Goal: Task Accomplishment & Management: Use online tool/utility

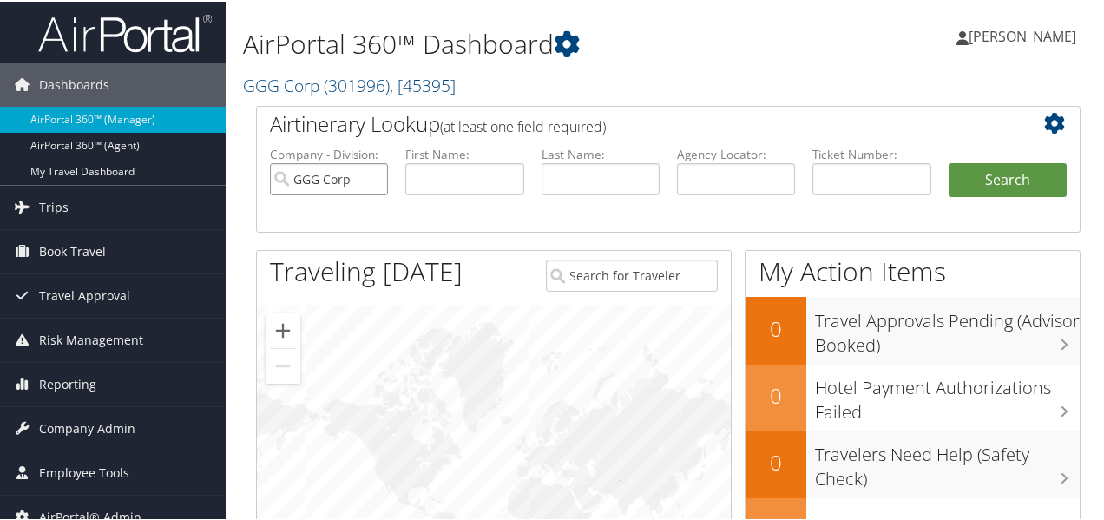
click at [371, 180] on input "GGG Corp" at bounding box center [329, 177] width 118 height 32
paste input "7309658584"
type input "7309658584"
click at [975, 190] on button "Search" at bounding box center [1008, 178] width 118 height 35
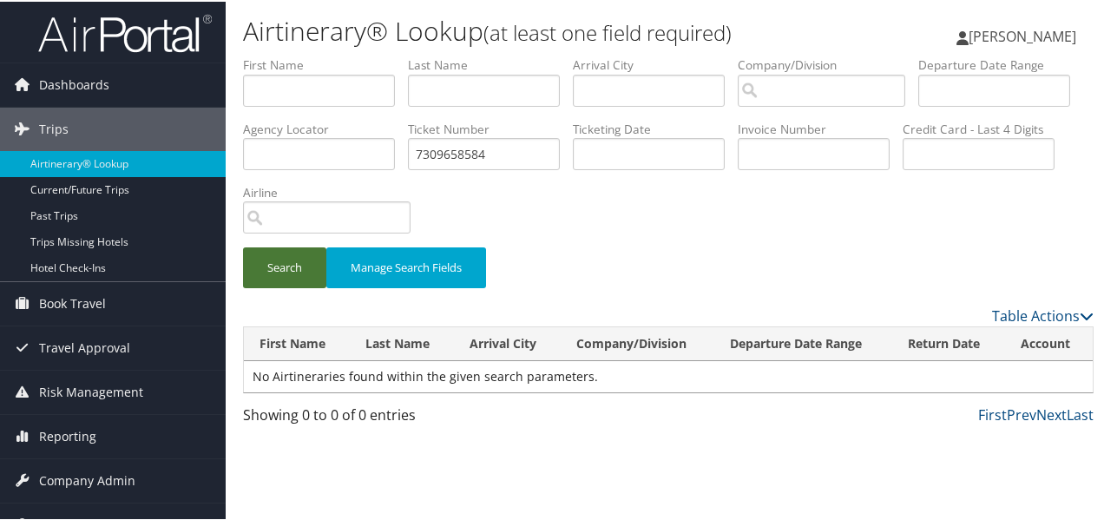
click at [279, 260] on button "Search" at bounding box center [284, 266] width 83 height 41
drag, startPoint x: 667, startPoint y: 151, endPoint x: 447, endPoint y: 147, distance: 219.6
click at [447, 55] on ul "First Name Last Name Departure City Arrival City Company/Division Airport/City …" at bounding box center [668, 55] width 851 height 0
paste input "CXN094"
type input "CXN094"
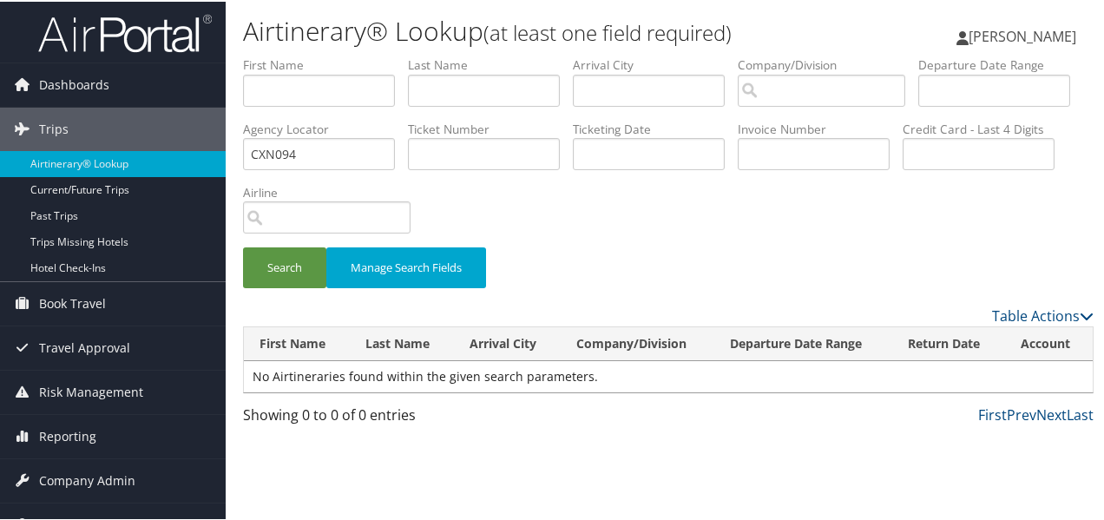
click at [302, 294] on div "Search Manage Search Fields" at bounding box center [668, 275] width 877 height 58
click at [289, 278] on button "Search" at bounding box center [284, 266] width 83 height 41
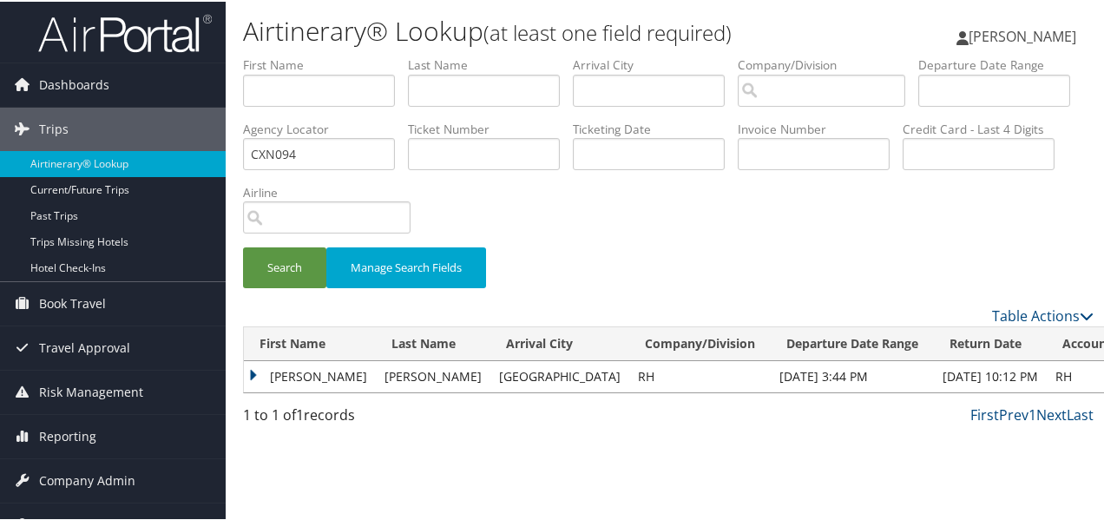
click at [252, 371] on td "MELISSA A" at bounding box center [310, 374] width 132 height 31
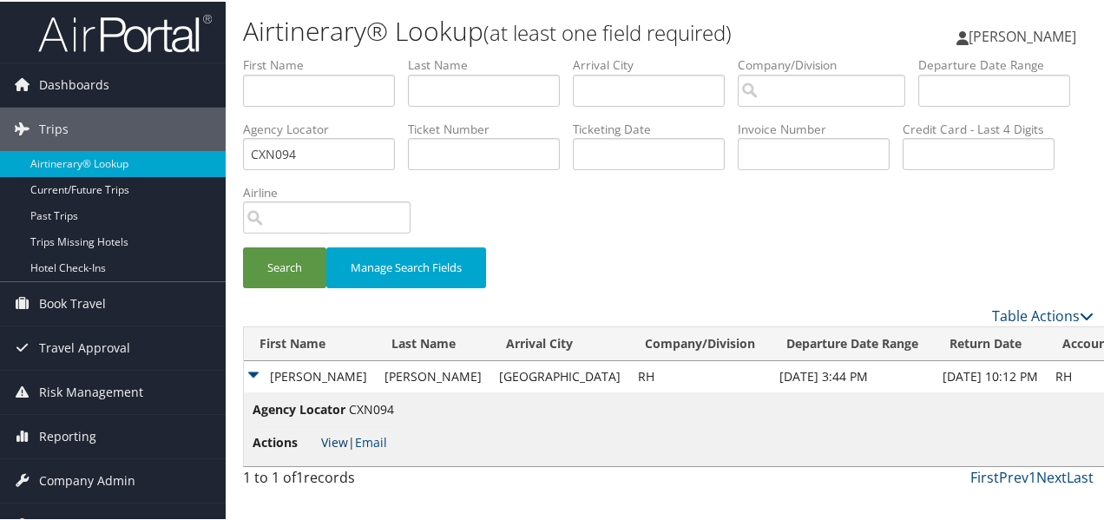
click at [327, 444] on link "View" at bounding box center [334, 440] width 27 height 16
click at [332, 437] on link "View" at bounding box center [334, 440] width 27 height 16
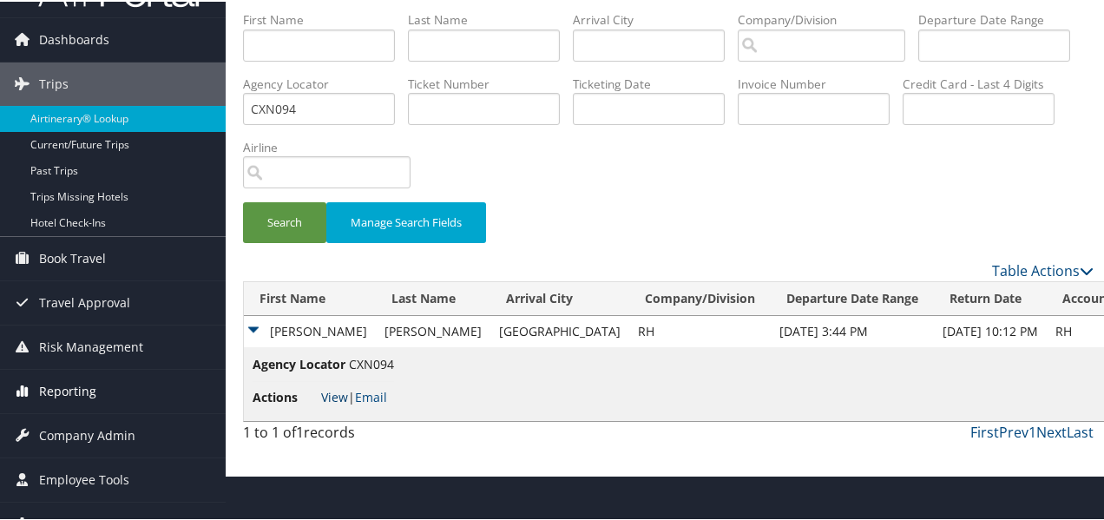
scroll to position [70, 0]
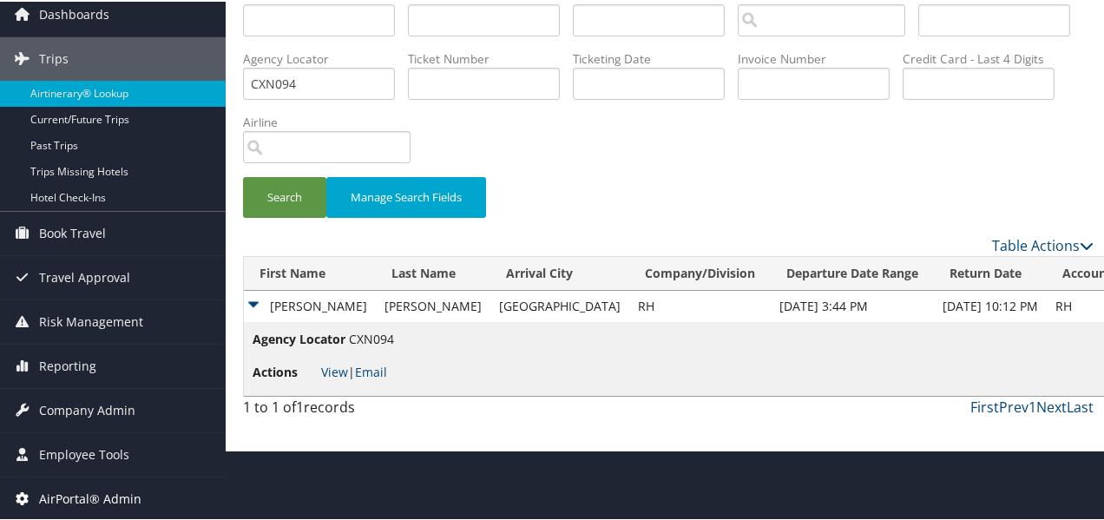
click at [113, 489] on span "AirPortal® Admin" at bounding box center [90, 497] width 102 height 43
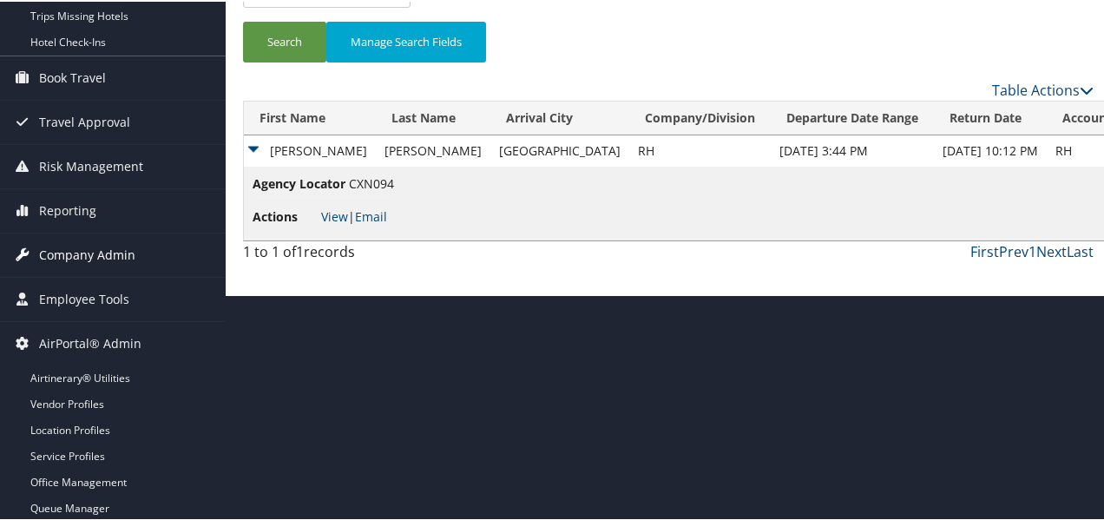
scroll to position [227, 0]
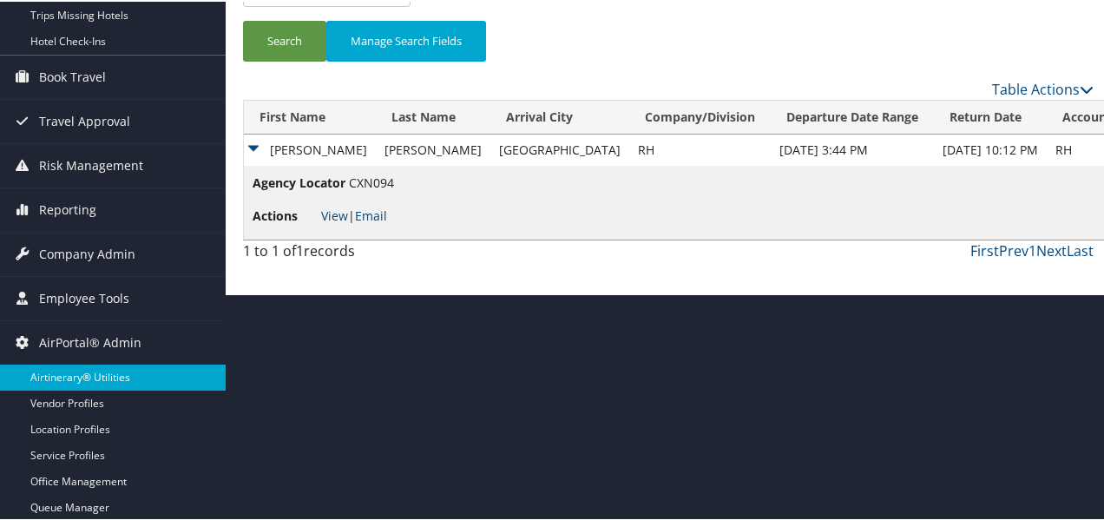
click at [92, 383] on link "Airtinerary® Utilities" at bounding box center [113, 376] width 226 height 26
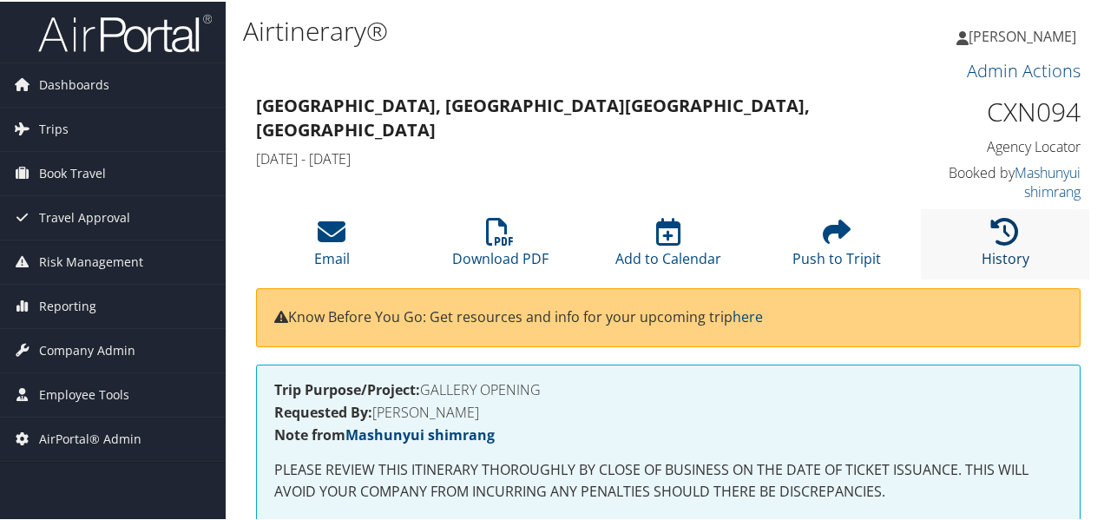
click at [1002, 236] on icon at bounding box center [1005, 230] width 28 height 28
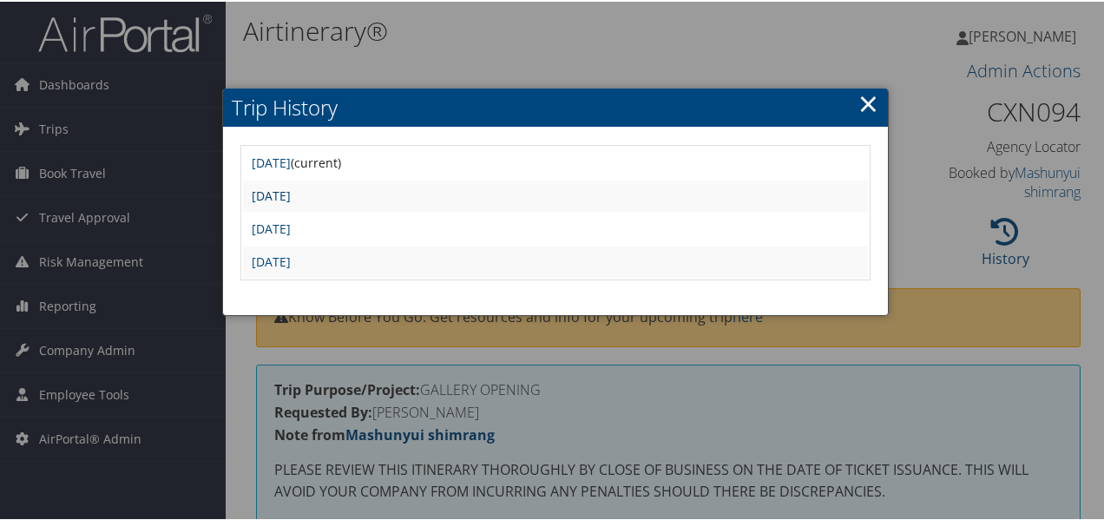
click at [291, 194] on link "Thu Jul 24 14:06:33 MDT 2025" at bounding box center [271, 194] width 39 height 16
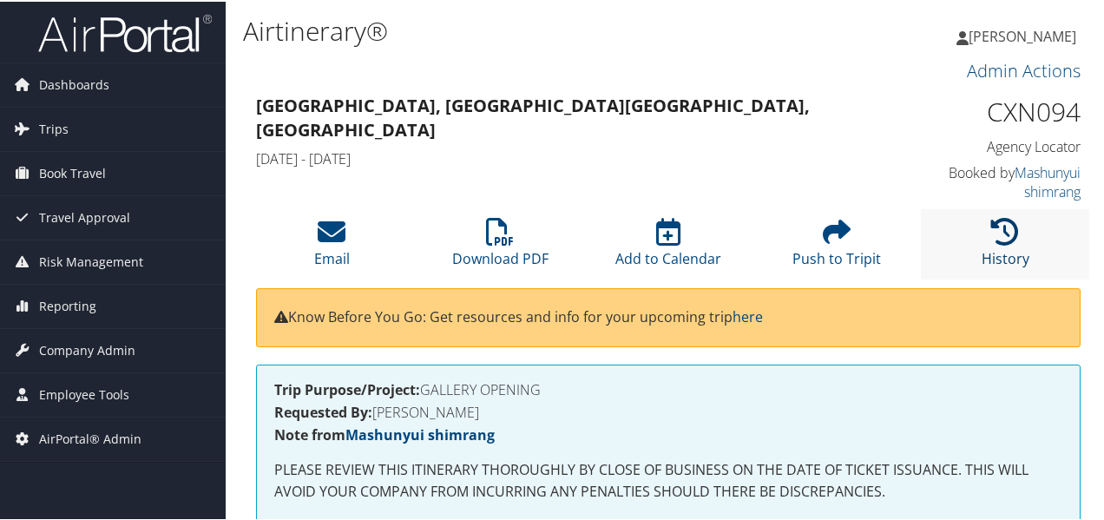
click at [991, 232] on icon at bounding box center [1005, 230] width 28 height 28
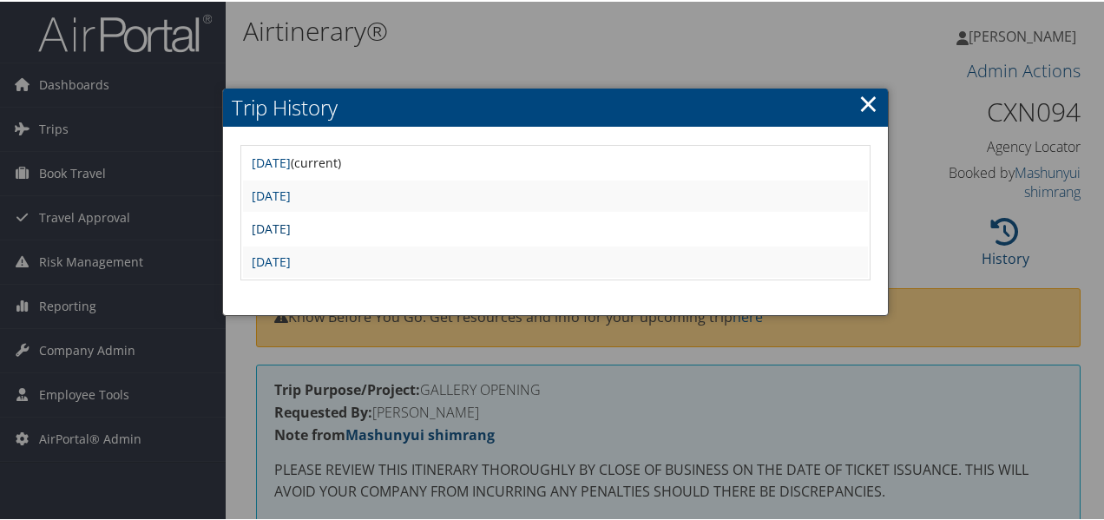
click at [279, 227] on link "[DATE]" at bounding box center [271, 227] width 39 height 16
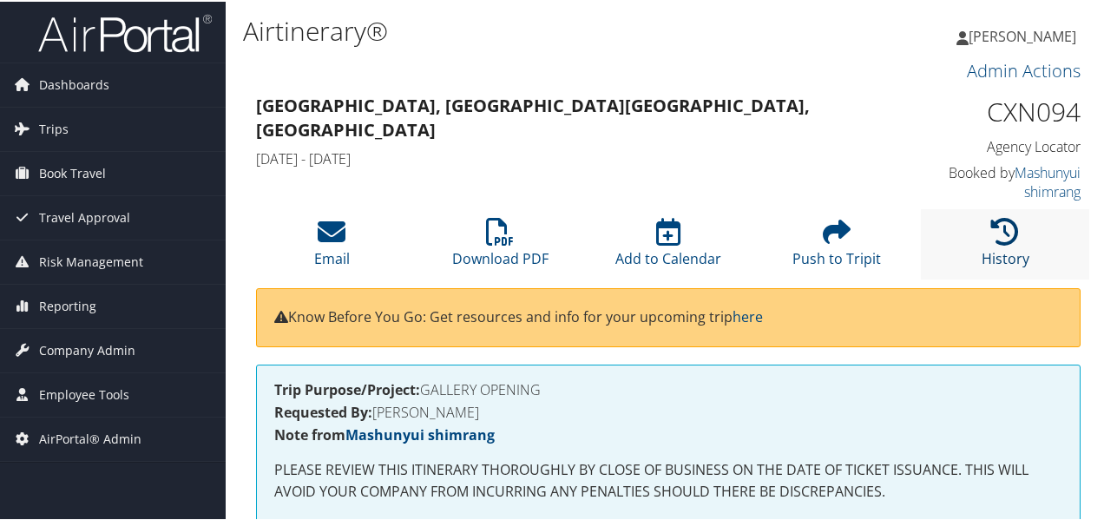
click at [996, 235] on icon at bounding box center [1005, 230] width 28 height 28
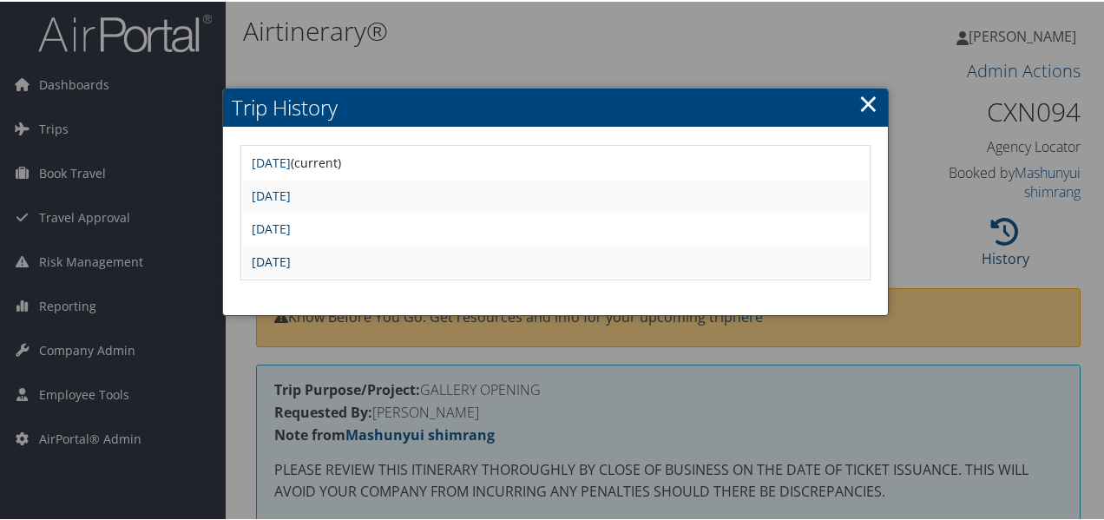
click at [291, 258] on link "[DATE]" at bounding box center [271, 260] width 39 height 16
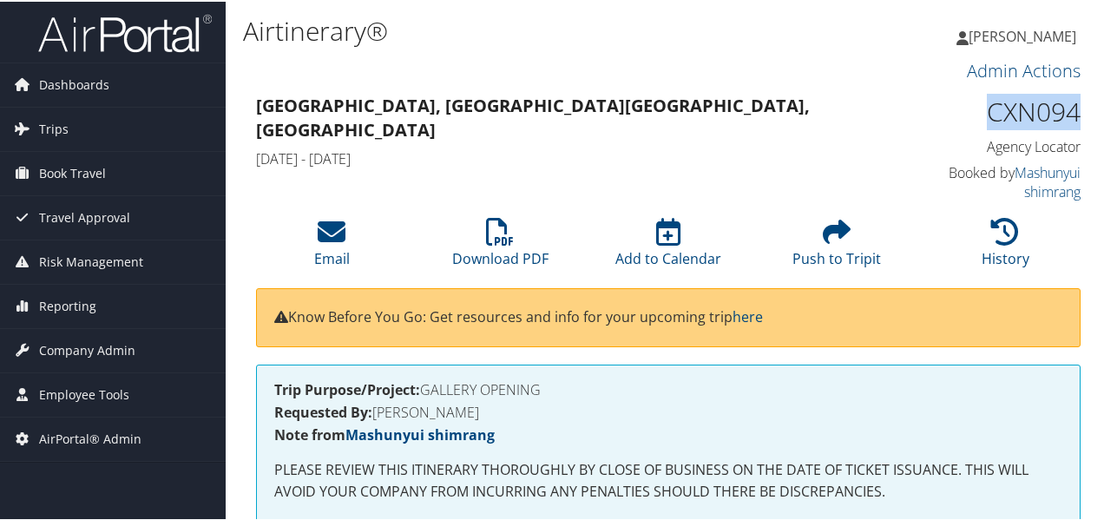
drag, startPoint x: 983, startPoint y: 111, endPoint x: 1057, endPoint y: 114, distance: 74.7
click at [1075, 113] on div "CXN094 Agency Locator Agency Locator CXN094 Booked by Mashunyui shimrang Booked…" at bounding box center [987, 148] width 213 height 118
copy h1 "CXN094"
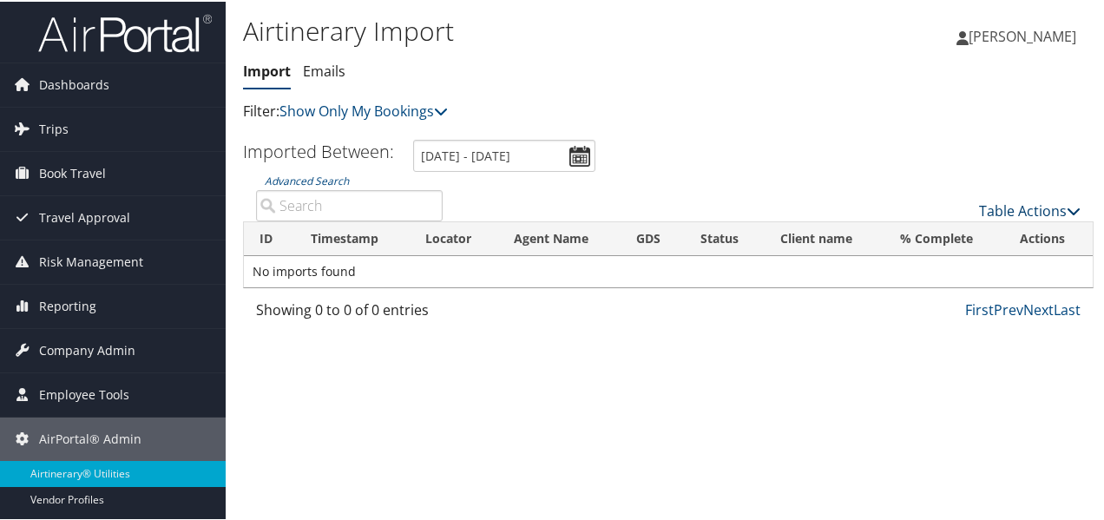
click at [1015, 203] on link "Table Actions" at bounding box center [1030, 209] width 102 height 19
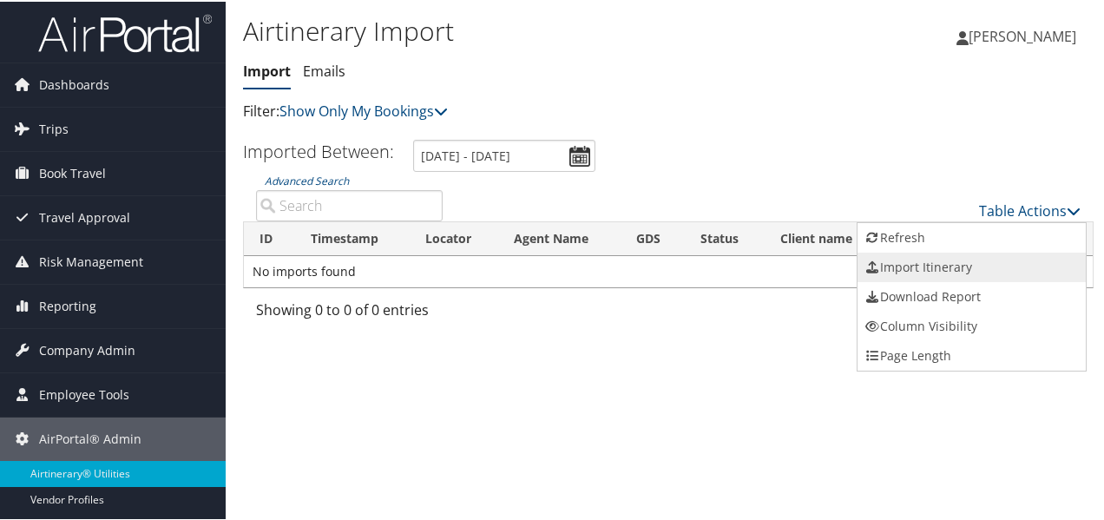
click at [957, 267] on link "Import Itinerary" at bounding box center [972, 266] width 228 height 30
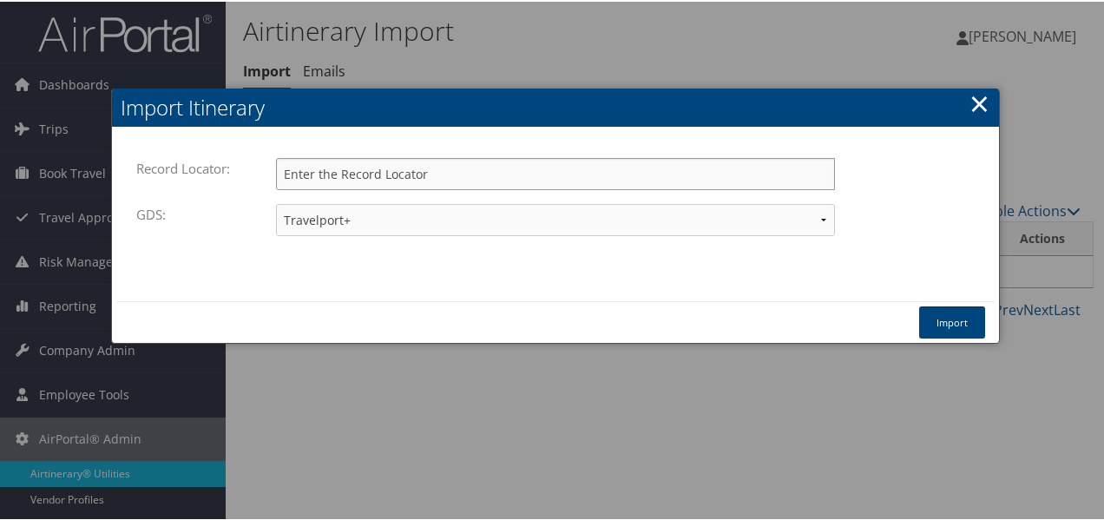
paste input "CXN094"
type input "CXN094"
click at [960, 311] on button "Import" at bounding box center [952, 321] width 66 height 32
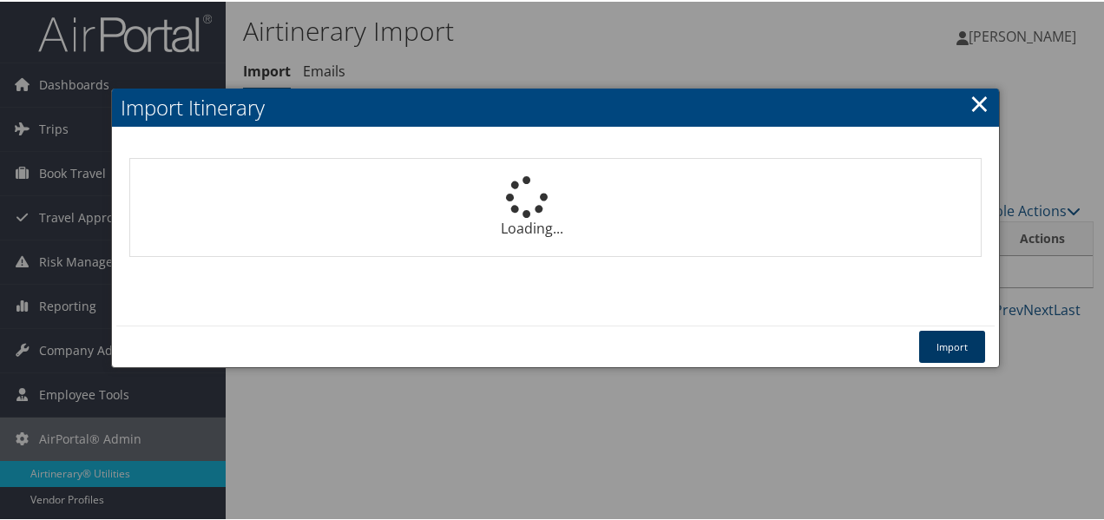
select select "1P"
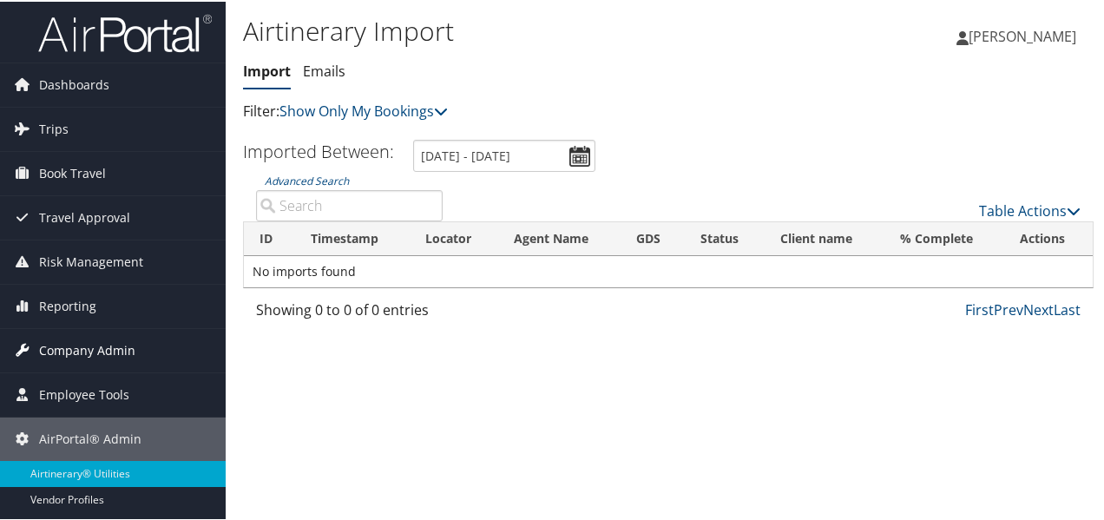
click at [95, 355] on span "Company Admin" at bounding box center [87, 348] width 96 height 43
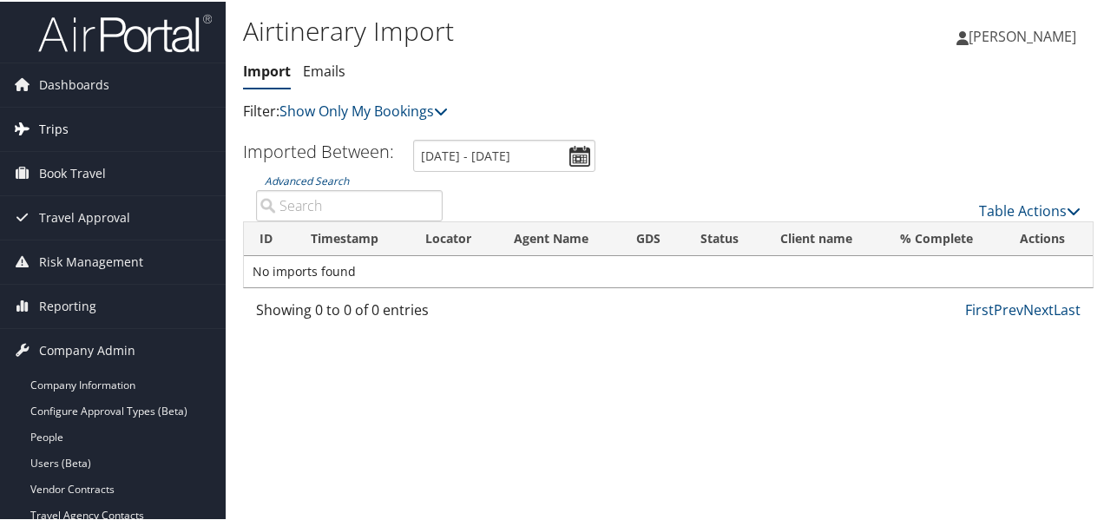
click at [67, 135] on link "Trips" at bounding box center [113, 127] width 226 height 43
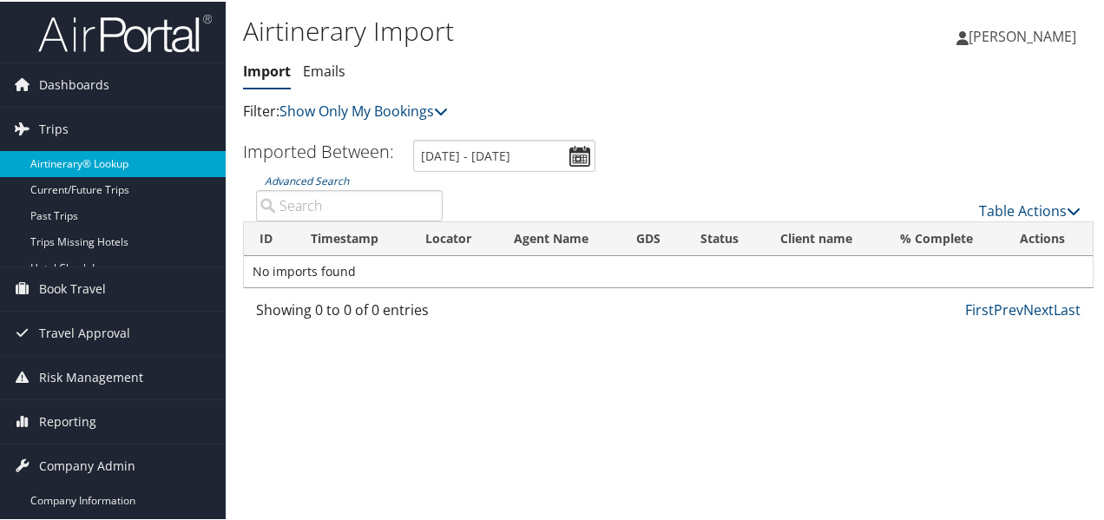
click at [79, 163] on link "Airtinerary® Lookup" at bounding box center [113, 162] width 226 height 26
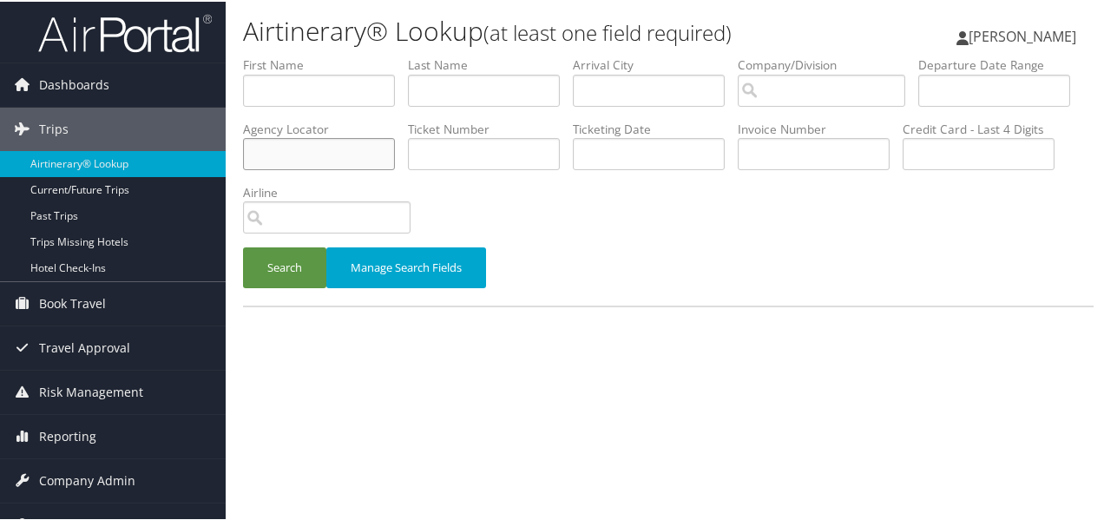
paste input "CXN094"
type input "CXN094"
click at [306, 273] on button "Search" at bounding box center [284, 266] width 83 height 41
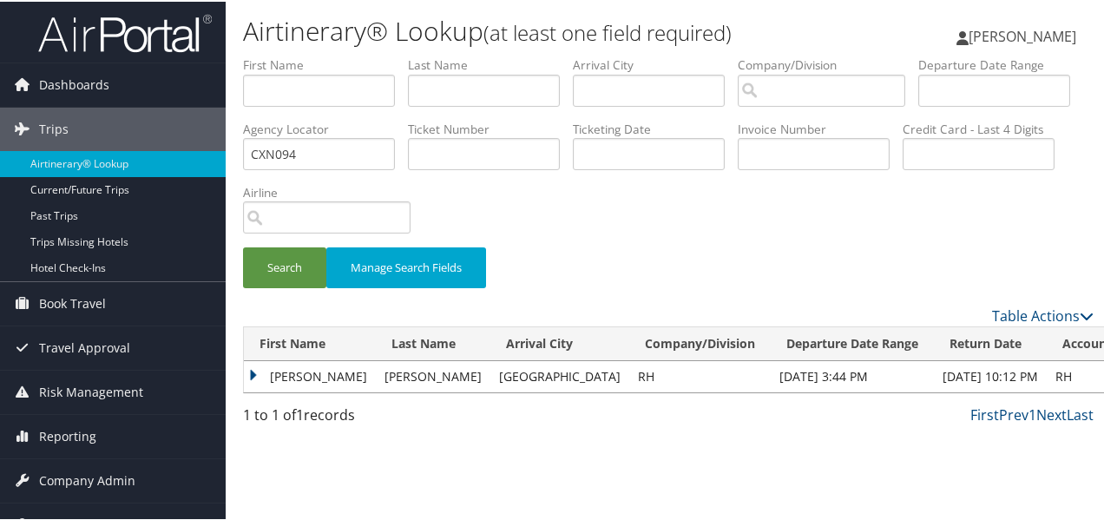
click at [252, 373] on td "MELISSA A" at bounding box center [310, 374] width 132 height 31
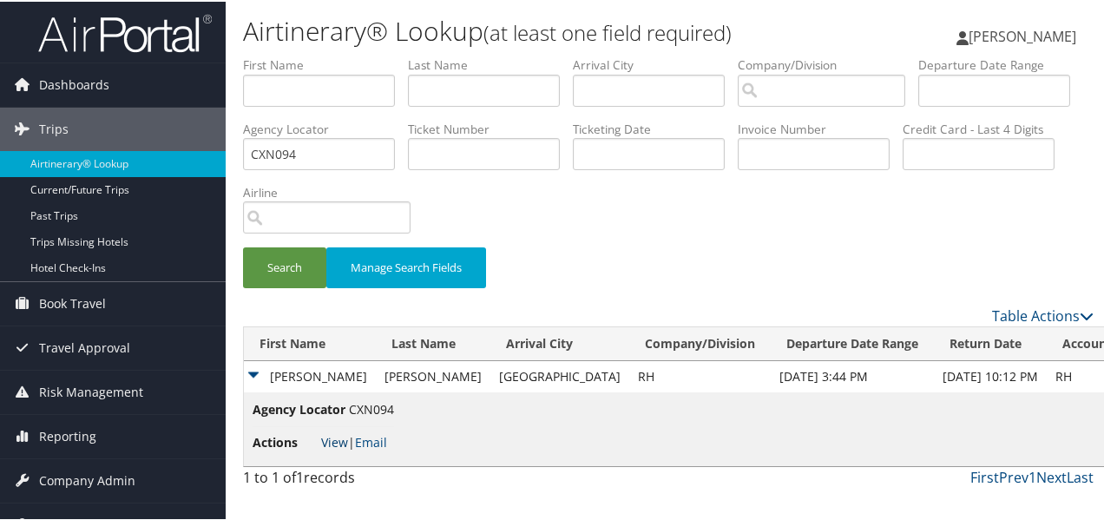
click at [335, 438] on link "View" at bounding box center [334, 440] width 27 height 16
click at [334, 442] on link "View" at bounding box center [334, 440] width 27 height 16
drag, startPoint x: 470, startPoint y: 152, endPoint x: 21, endPoint y: 157, distance: 449.6
click at [21, 157] on div "Dashboards AirPortal 360™ (Manager) AirPortal 360™ (Agent) My Travel Dashboard …" at bounding box center [555, 260] width 1111 height 520
paste input "C7YRBV"
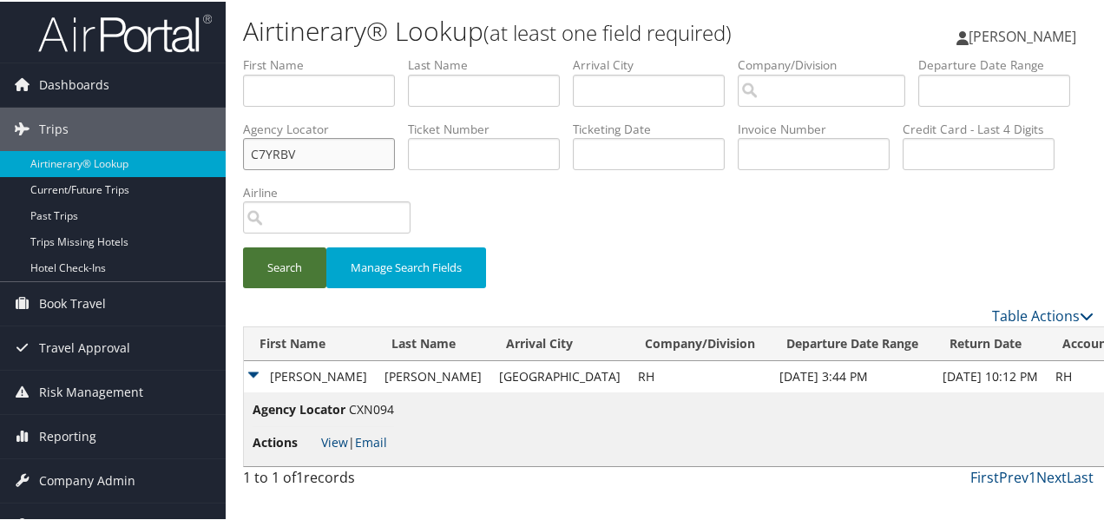
type input "C7YRBV"
click at [273, 275] on button "Search" at bounding box center [284, 266] width 83 height 41
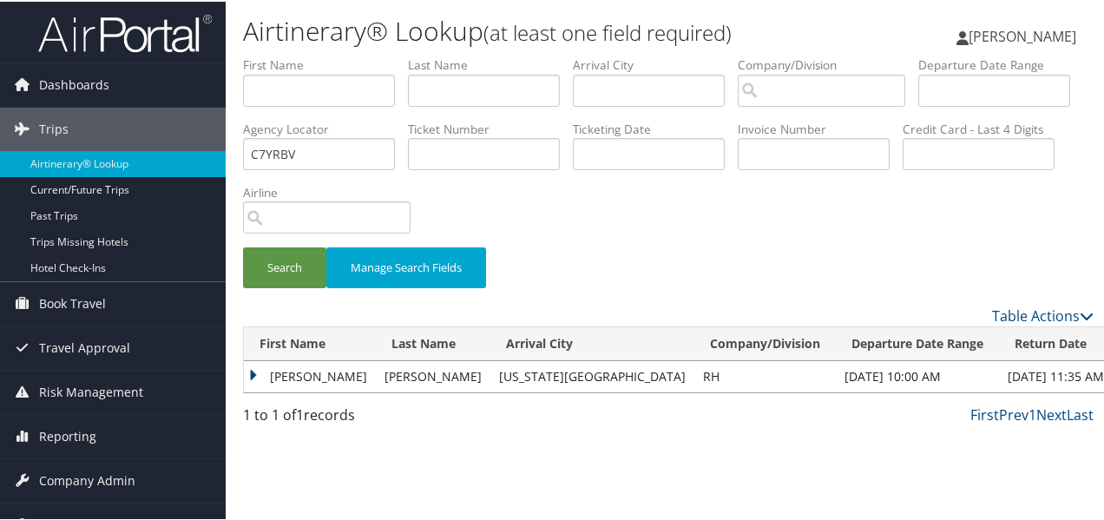
click at [249, 362] on td "MARK" at bounding box center [310, 374] width 132 height 31
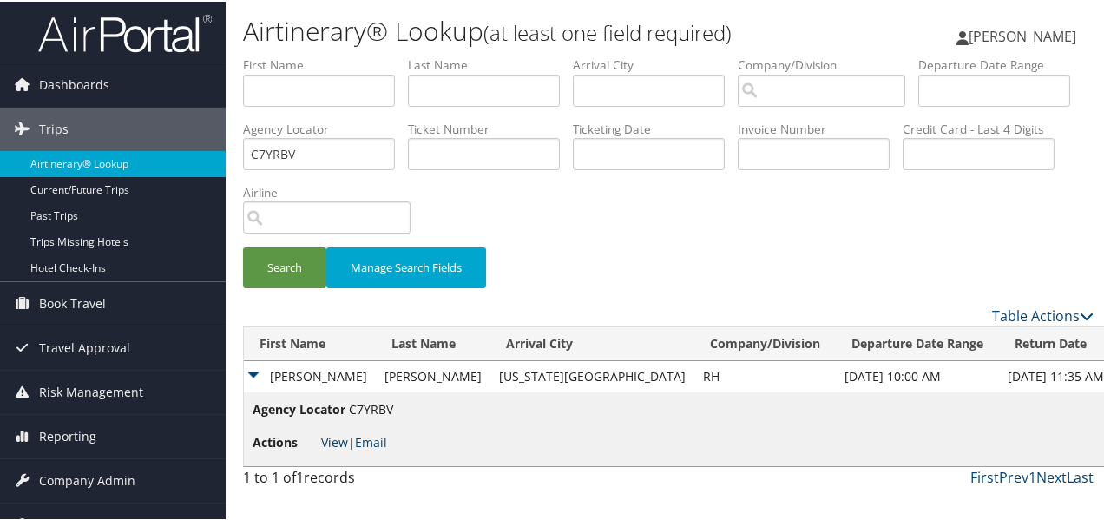
click at [338, 443] on link "View" at bounding box center [334, 440] width 27 height 16
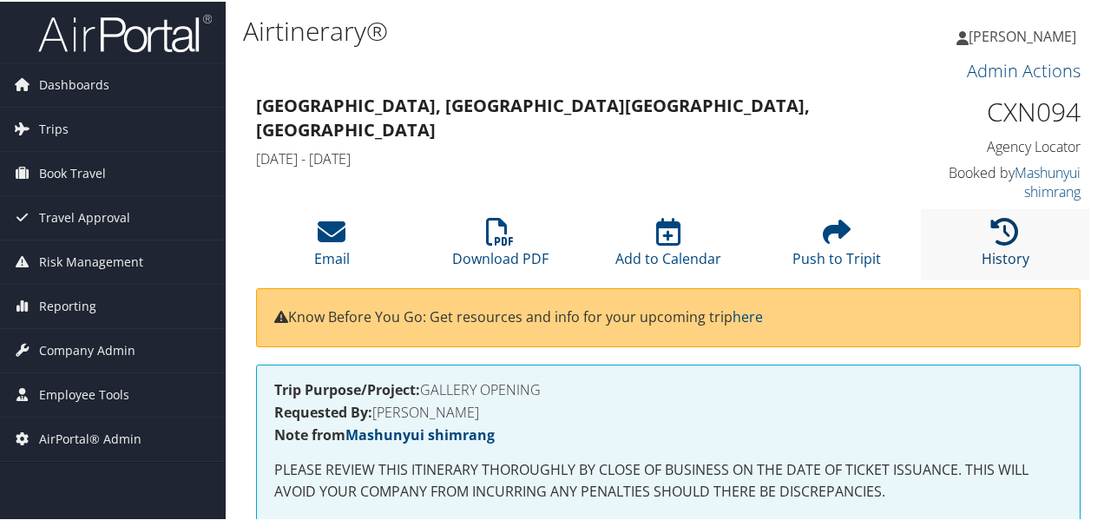
click at [997, 231] on icon at bounding box center [1005, 230] width 28 height 28
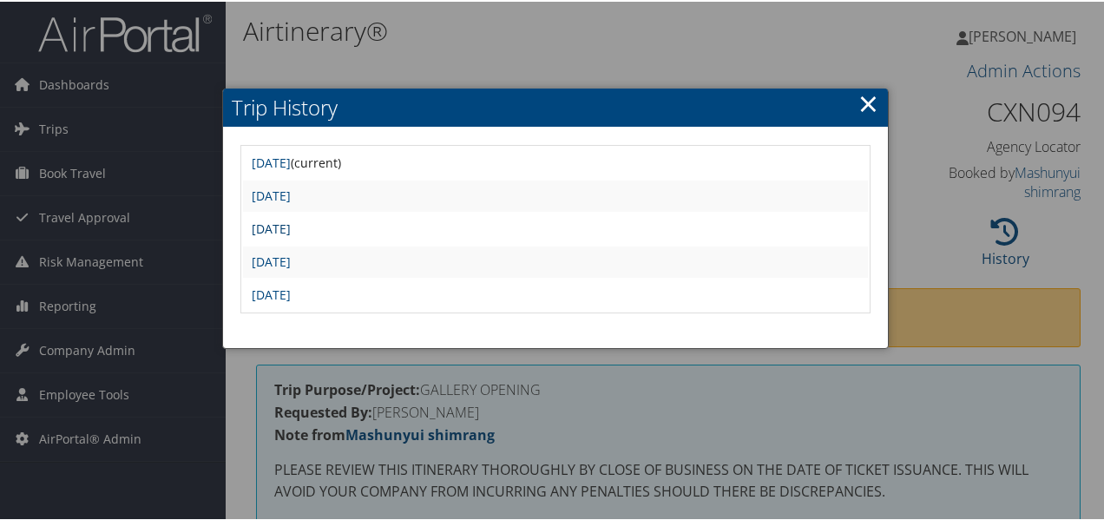
click at [291, 220] on link "Thu Jul 24 14:06:33 MDT 2025" at bounding box center [271, 227] width 39 height 16
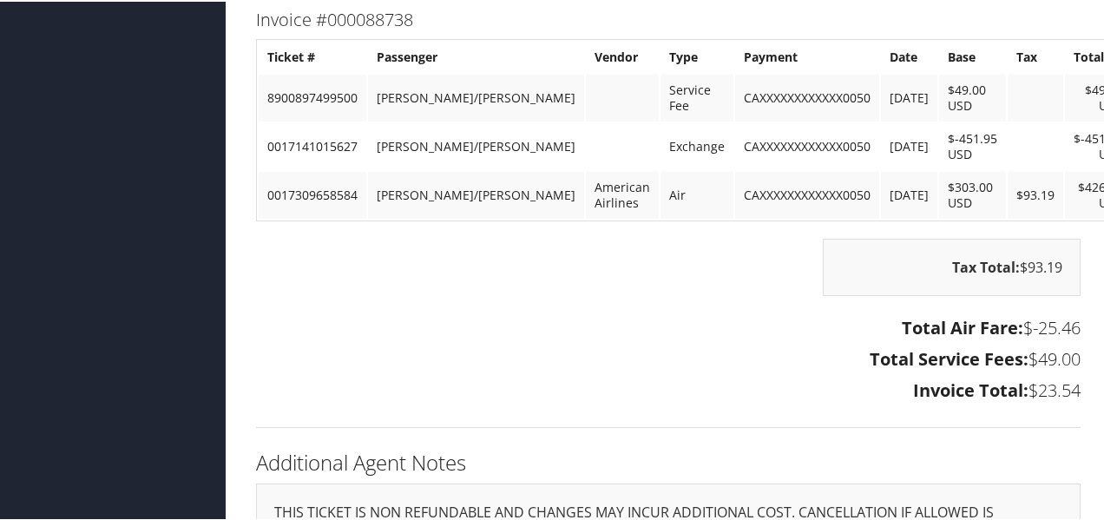
scroll to position [1476, 0]
